Goal: Task Accomplishment & Management: Use online tool/utility

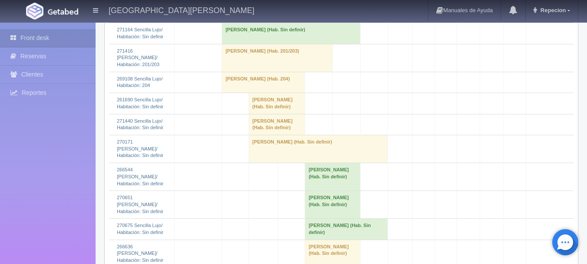
scroll to position [998, 0]
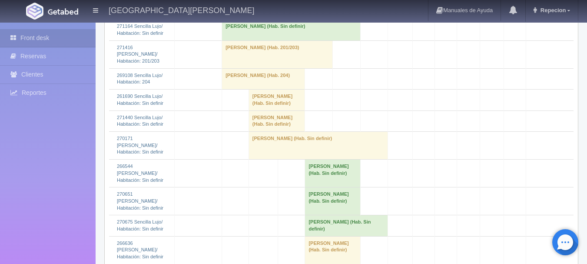
click at [241, 40] on td "[PERSON_NAME] (Hab. Sin definir)" at bounding box center [291, 30] width 138 height 21
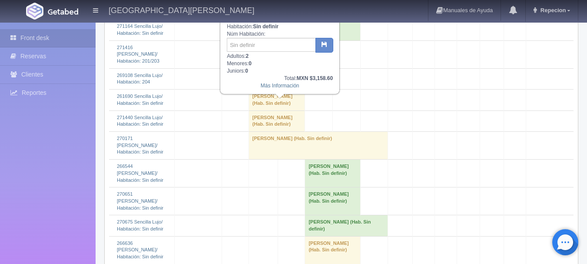
click at [241, 40] on td "[PERSON_NAME] (Hab. Sin definir)" at bounding box center [291, 30] width 138 height 21
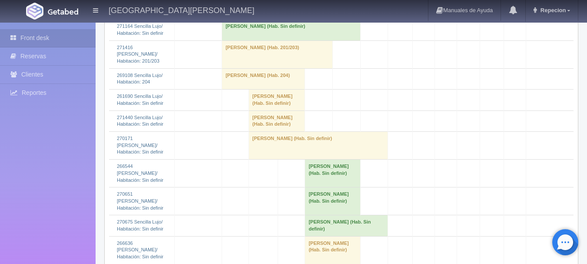
click at [241, 40] on td "[PERSON_NAME] (Hab. Sin definir)" at bounding box center [291, 30] width 138 height 21
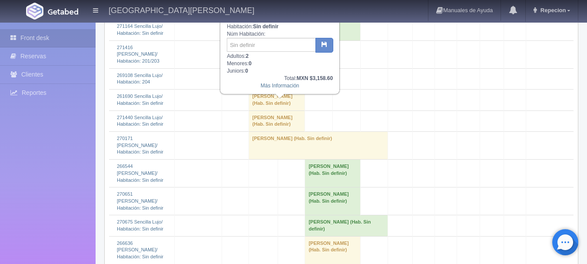
click at [241, 40] on td "[PERSON_NAME] (Hab. Sin definir)" at bounding box center [291, 30] width 138 height 21
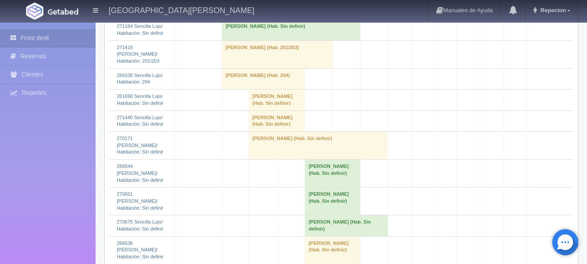
click at [241, 40] on td "[PERSON_NAME] (Hab. Sin definir)" at bounding box center [291, 30] width 138 height 21
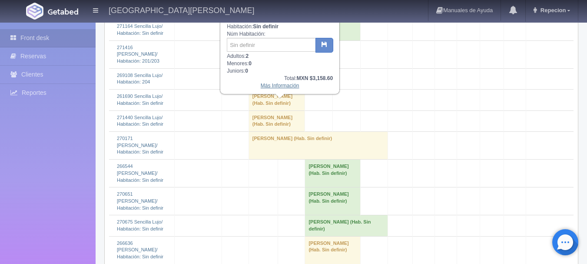
click at [272, 88] on link "Más Información" at bounding box center [279, 85] width 39 height 6
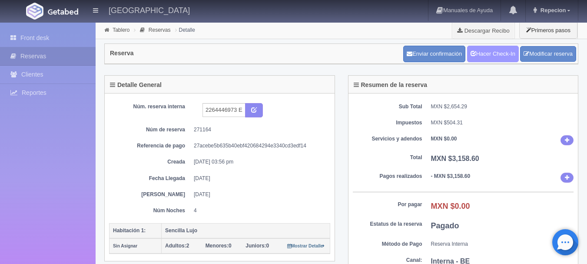
click at [488, 53] on link "Hacer Check-In" at bounding box center [493, 54] width 52 height 16
